Goal: Transaction & Acquisition: Purchase product/service

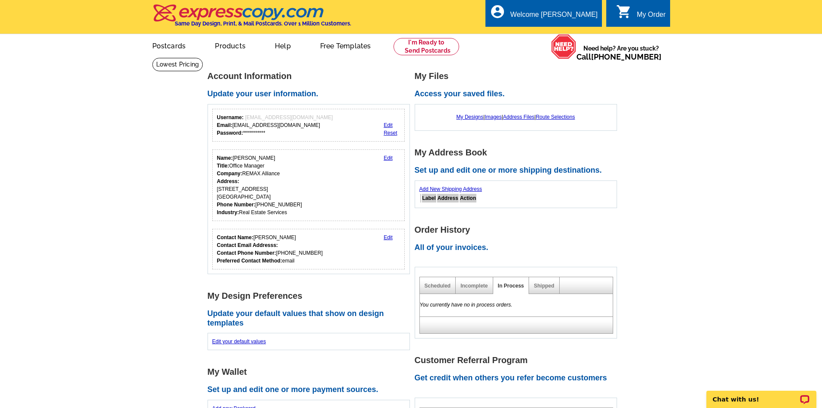
click at [643, 16] on div "My Order" at bounding box center [651, 17] width 29 height 12
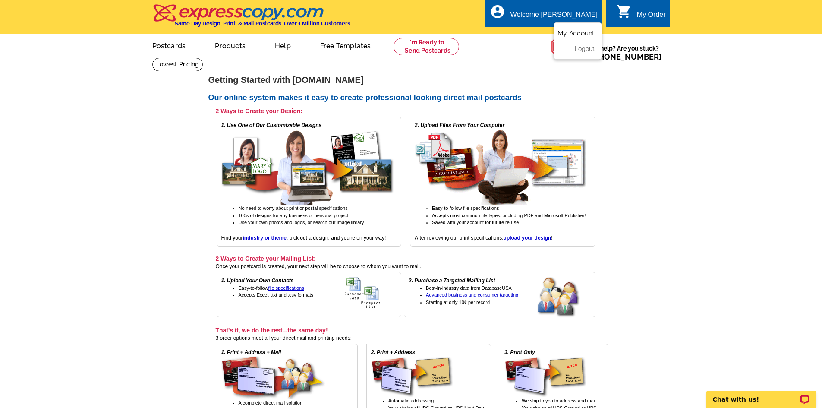
click at [567, 32] on link "My Account" at bounding box center [576, 33] width 37 height 8
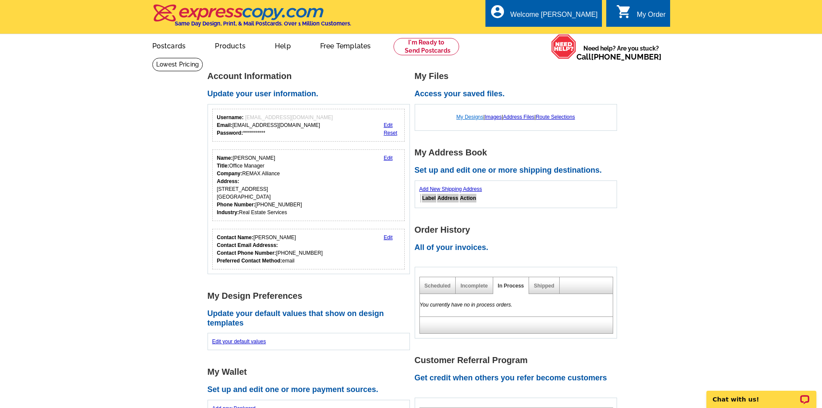
click at [459, 117] on link "My Designs" at bounding box center [470, 117] width 27 height 6
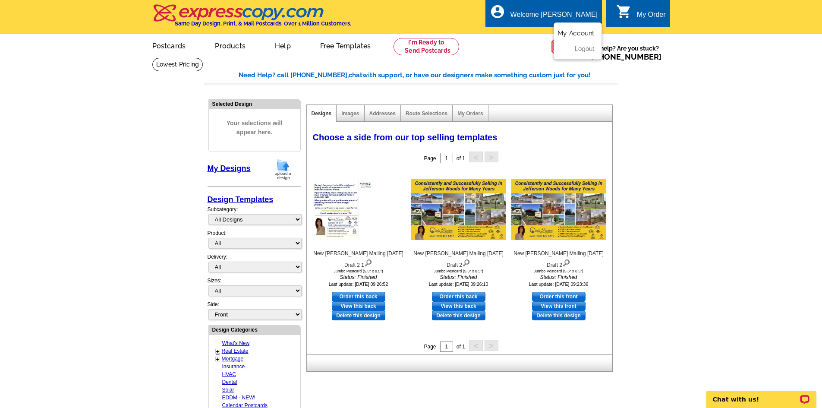
click at [577, 32] on link "My Account" at bounding box center [576, 33] width 37 height 8
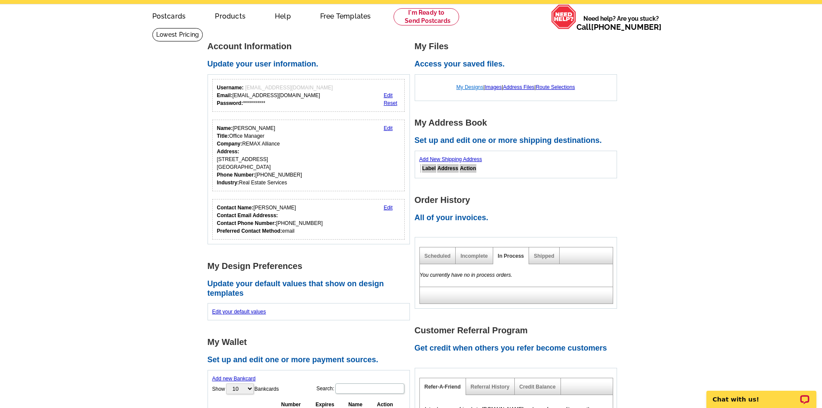
scroll to position [43, 0]
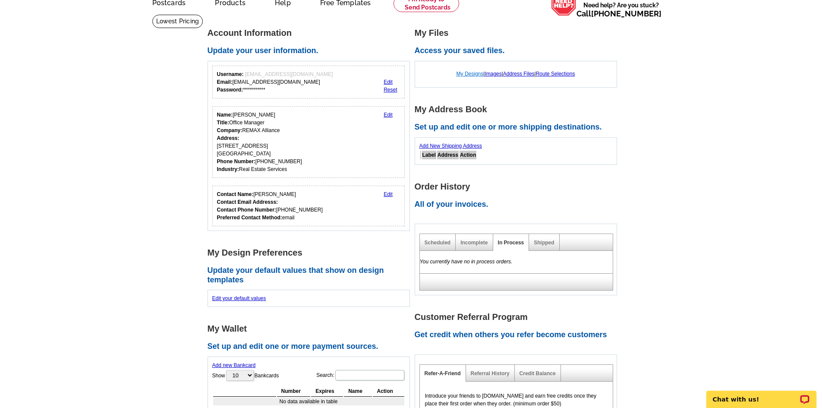
click at [468, 73] on link "My Designs" at bounding box center [470, 74] width 27 height 6
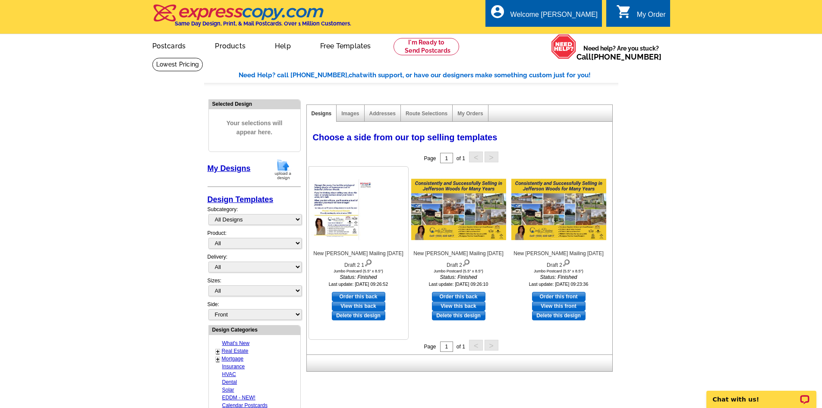
click at [357, 294] on link "Order this back" at bounding box center [359, 296] width 54 height 9
select select "2"
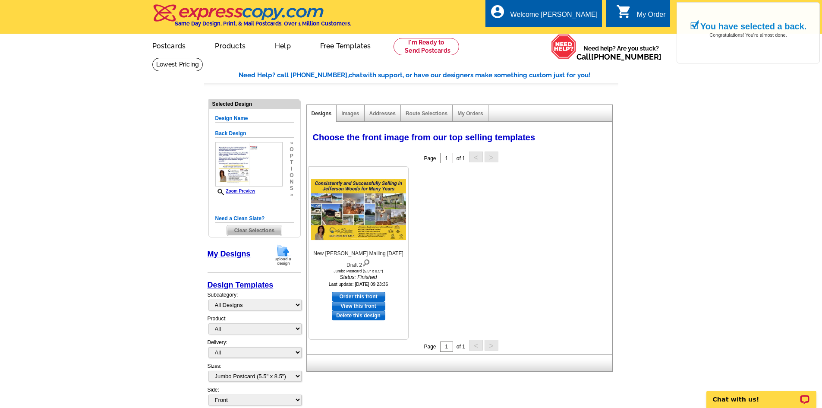
click at [358, 297] on link "Order this front" at bounding box center [359, 296] width 54 height 9
select select "back"
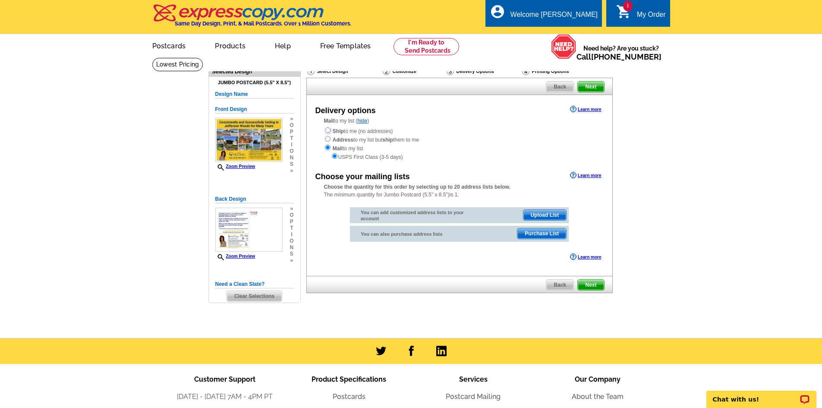
click at [326, 132] on input "radio" at bounding box center [328, 130] width 6 height 6
radio input "true"
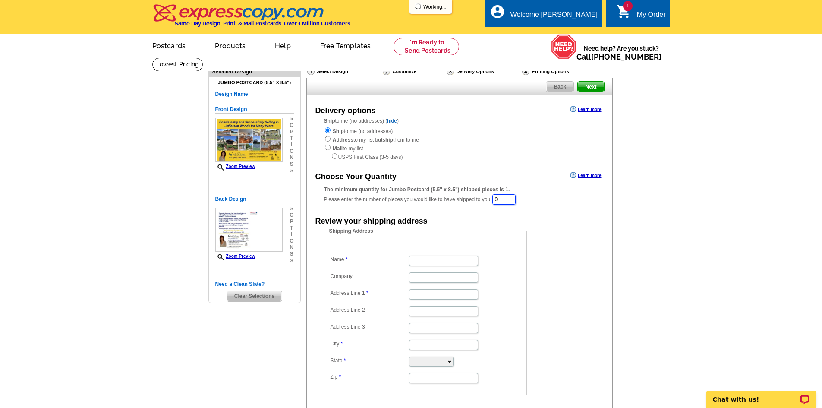
drag, startPoint x: 498, startPoint y: 199, endPoint x: 482, endPoint y: 196, distance: 16.2
click at [482, 196] on div "The minimum quantity for Jumbo Postcard (5.5" x 8.5") shipped pieces is 1. Plea…" at bounding box center [459, 196] width 271 height 20
type input "250"
click at [470, 69] on div "Delivery Options" at bounding box center [484, 72] width 76 height 11
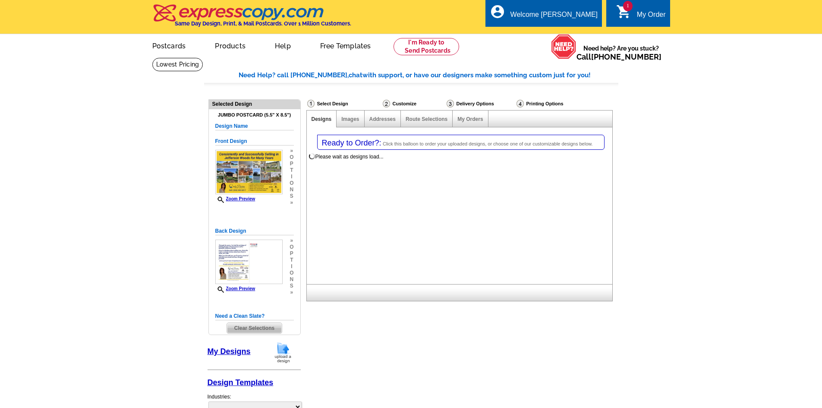
select select "2"
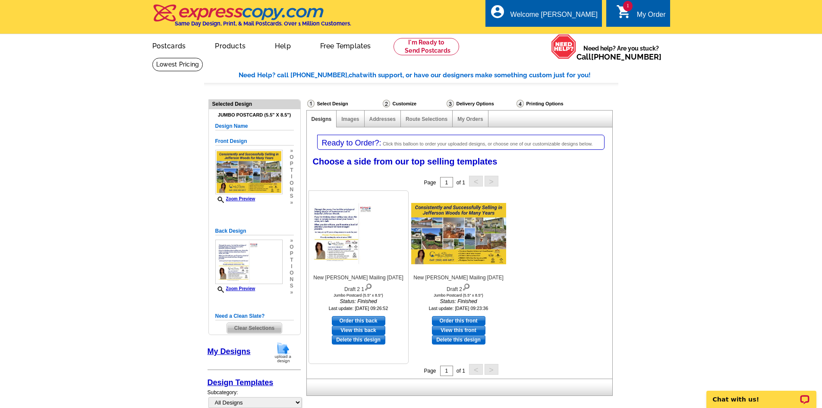
click at [354, 320] on link "Order this back" at bounding box center [359, 320] width 54 height 9
select select "front"
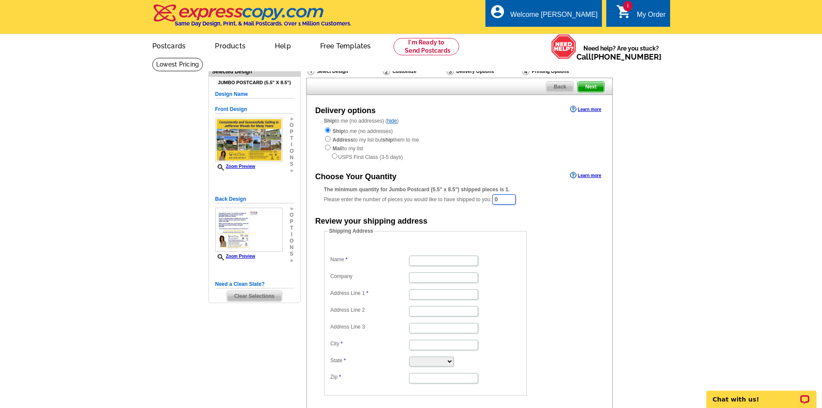
drag, startPoint x: 510, startPoint y: 198, endPoint x: 487, endPoint y: 199, distance: 23.3
click at [487, 199] on div "The minimum quantity for Jumbo Postcard (5.5" x 8.5") shipped pieces is 1. Plea…" at bounding box center [459, 196] width 271 height 20
click at [596, 274] on div "Shipping Address Name Company Address Line 1 Address Line 2 Address Line 3 City…" at bounding box center [460, 312] width 306 height 168
drag, startPoint x: 506, startPoint y: 203, endPoint x: 463, endPoint y: 197, distance: 44.0
click at [463, 197] on div "The minimum quantity for Jumbo Postcard (5.5" x 8.5") shipped pieces is 1. Plea…" at bounding box center [459, 196] width 271 height 21
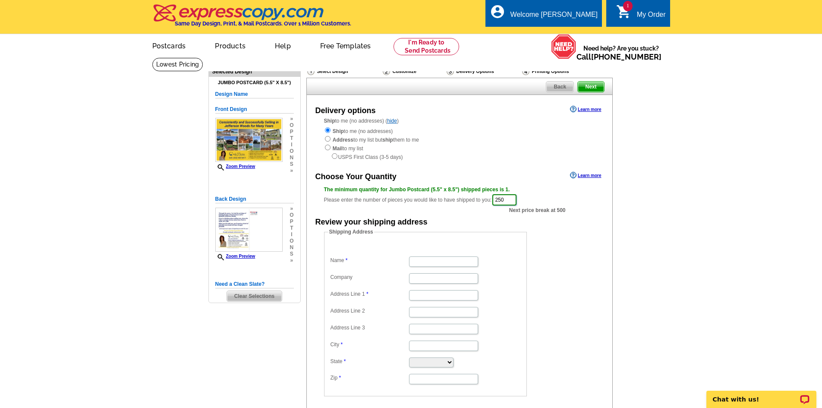
type input "250"
click at [429, 259] on input "Name" at bounding box center [443, 261] width 69 height 10
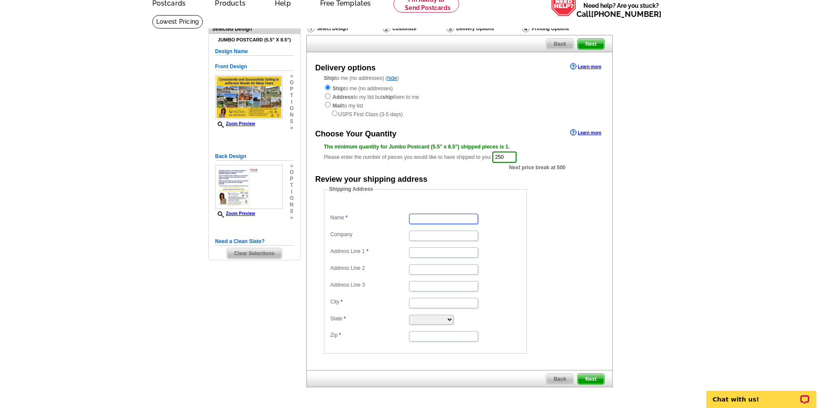
scroll to position [43, 0]
click at [560, 254] on form "Shipping Address Name Company Address Line 1 Address Line 2 Address Line 3 City…" at bounding box center [459, 269] width 271 height 168
click at [433, 218] on input "Name" at bounding box center [443, 218] width 69 height 10
type input "[PERSON_NAME]"
type input "REMAX Alliance"
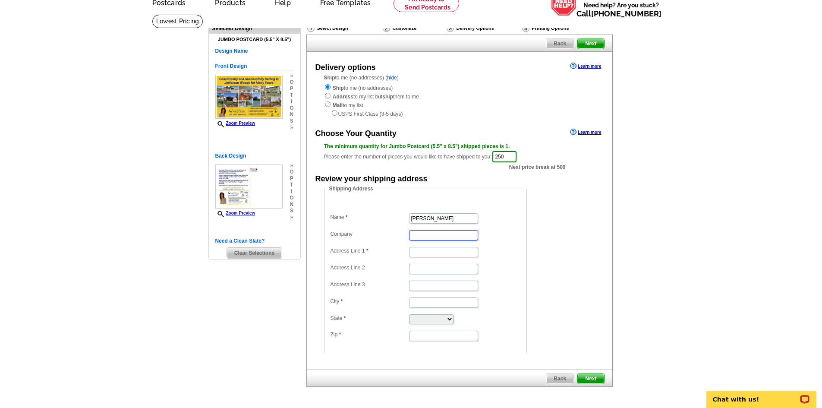
type input "[STREET_ADDRESS]"
type input "Branford"
select select "CT"
type input "06405"
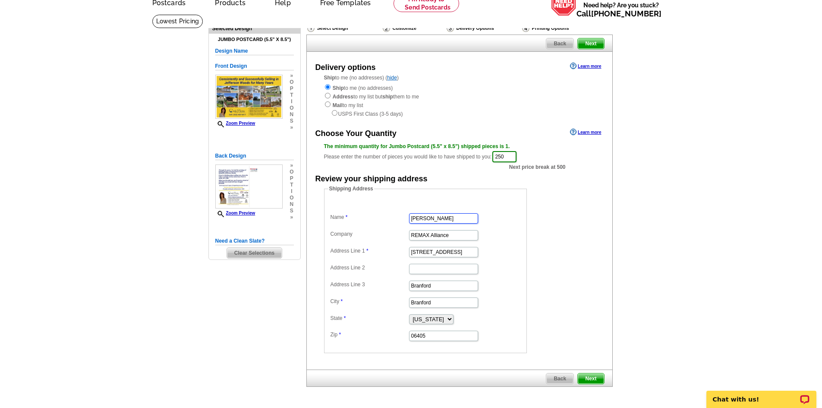
scroll to position [0, 0]
click at [589, 378] on span "Next" at bounding box center [591, 378] width 26 height 10
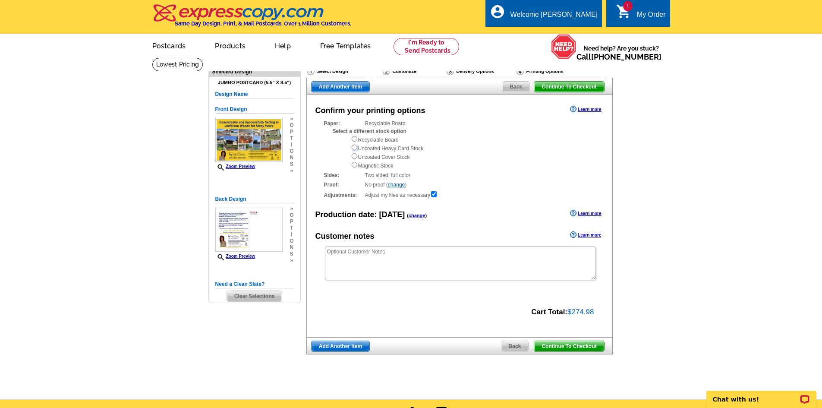
click at [355, 147] on input "radio" at bounding box center [355, 148] width 6 height 6
radio input "true"
click at [581, 347] on span "Continue To Checkout" at bounding box center [568, 346] width 69 height 10
